Goal: Find specific page/section: Find specific page/section

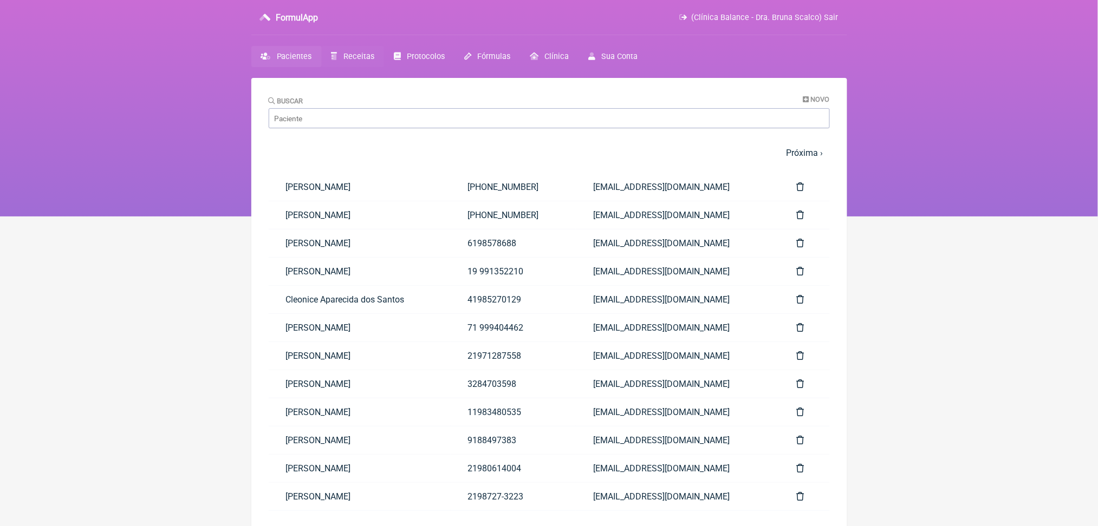
click at [361, 62] on link "Receitas" at bounding box center [353, 56] width 62 height 21
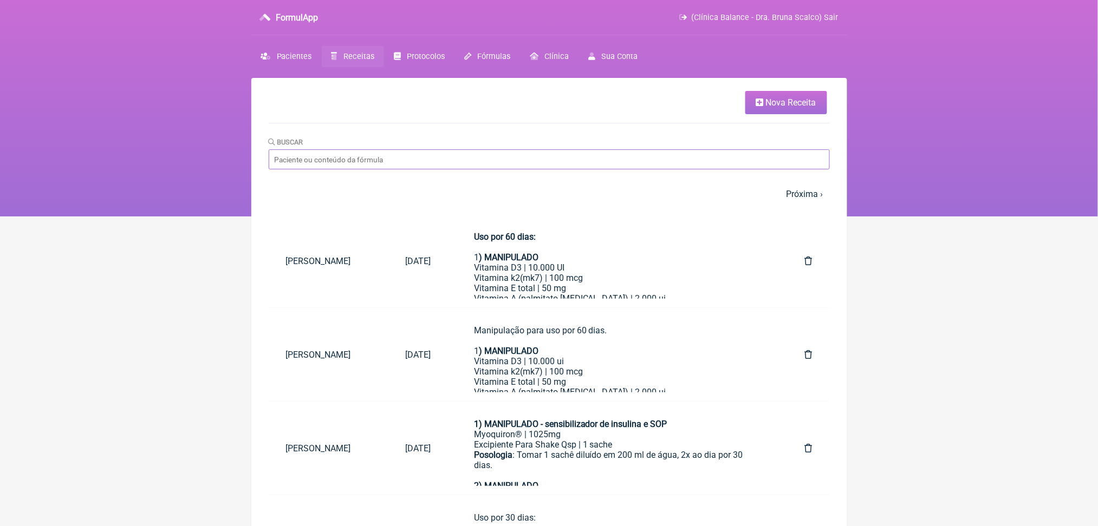
click at [386, 170] on input "Buscar" at bounding box center [549, 159] width 561 height 20
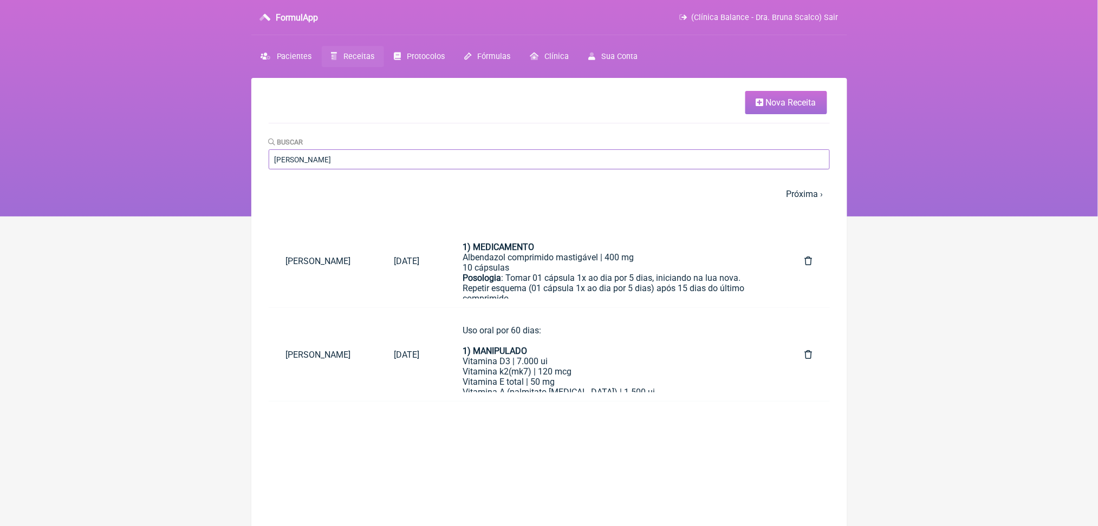
type input "[PERSON_NAME]"
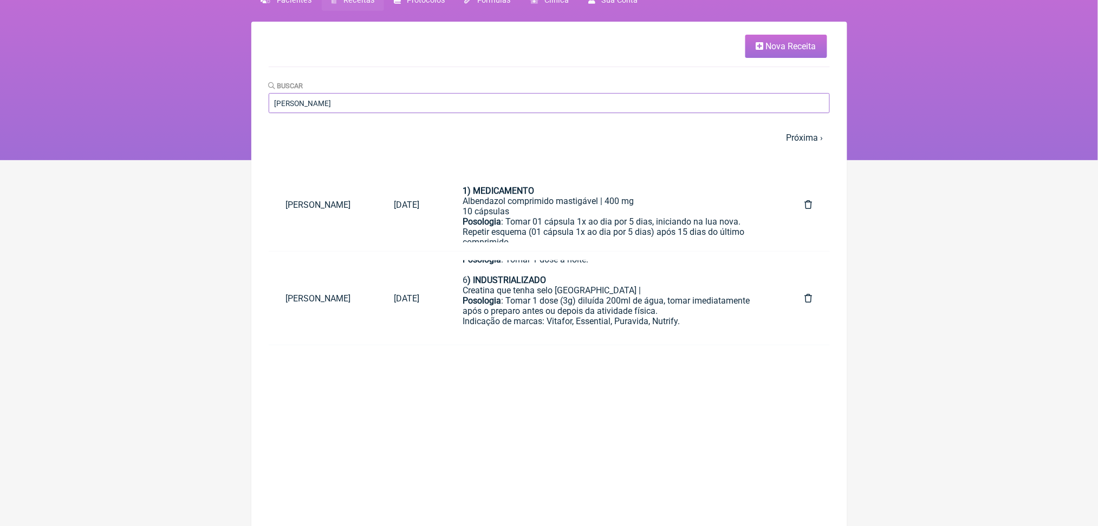
scroll to position [489, 0]
click at [372, 5] on span "Receitas" at bounding box center [358, 0] width 31 height 9
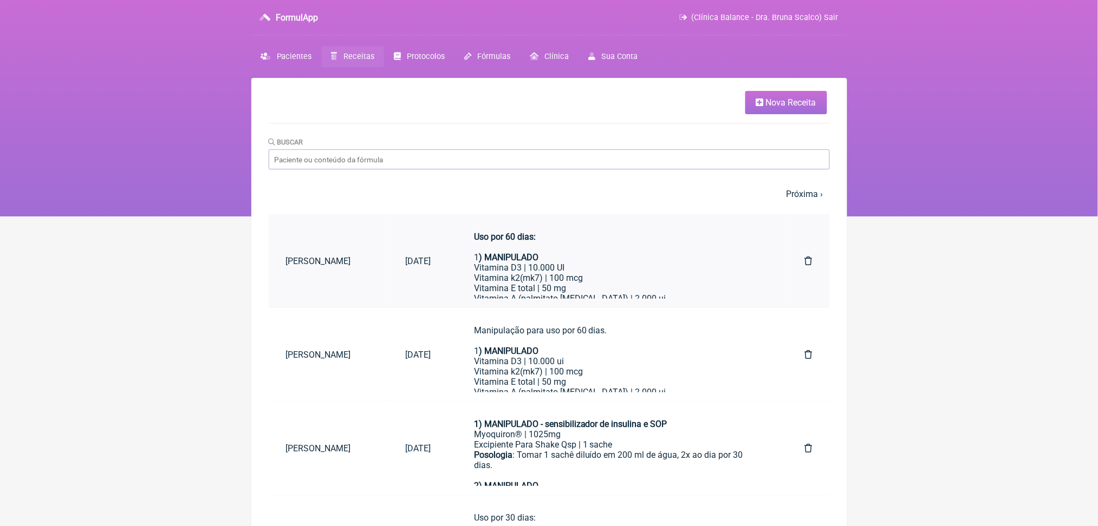
click at [672, 263] on div "1 ) MANIPULADO" at bounding box center [618, 257] width 288 height 10
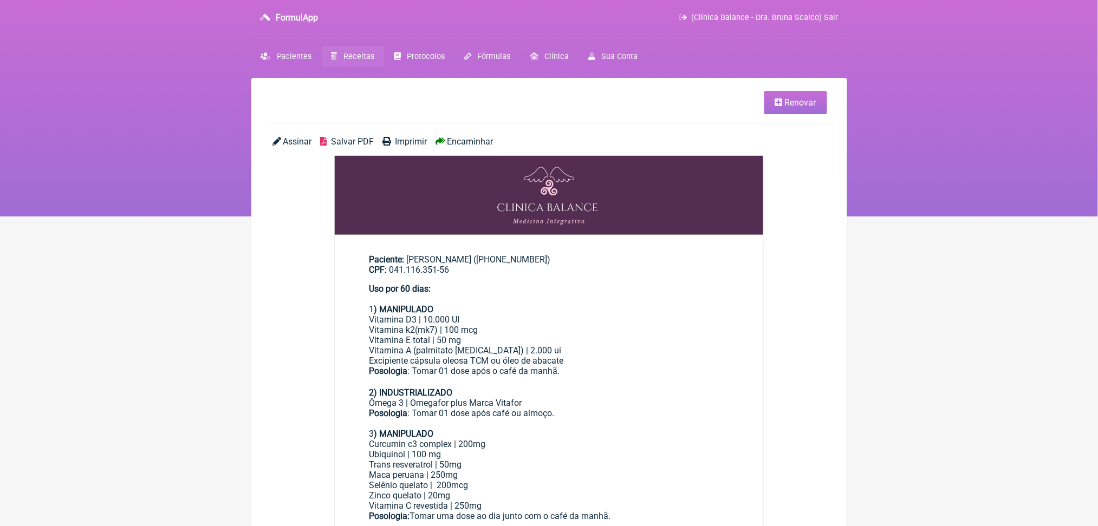
click at [374, 147] on span "Salvar PDF" at bounding box center [352, 141] width 43 height 10
click at [374, 61] on span "Receitas" at bounding box center [358, 56] width 31 height 9
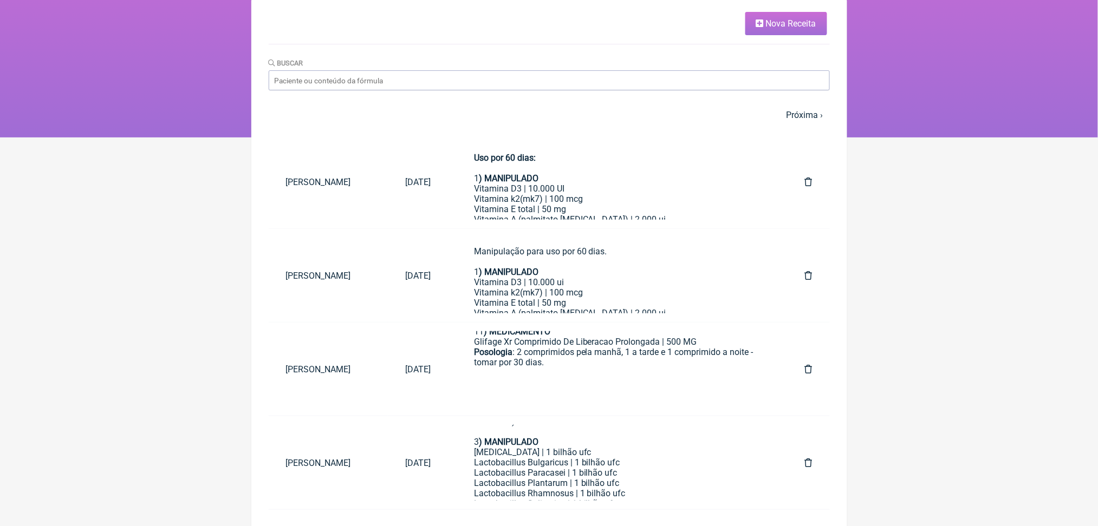
scroll to position [74, 0]
